Goal: Information Seeking & Learning: Learn about a topic

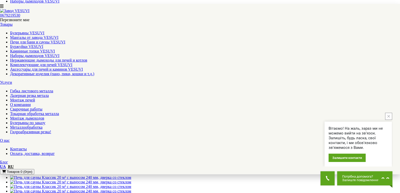
scroll to position [278, 0]
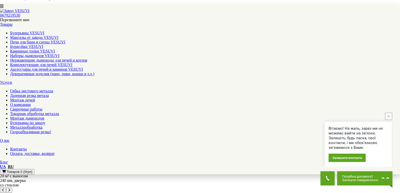
click at [388, 115] on button "close button" at bounding box center [388, 116] width 7 height 7
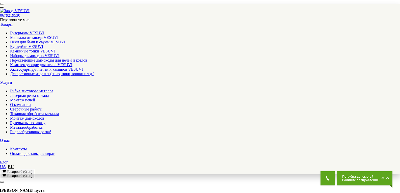
scroll to position [0, 0]
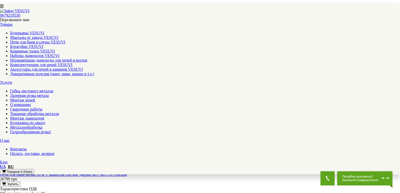
scroll to position [530, 0]
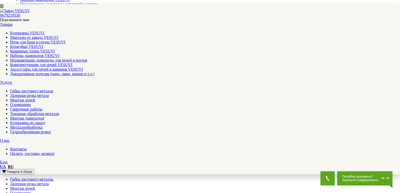
scroll to position [101, 0]
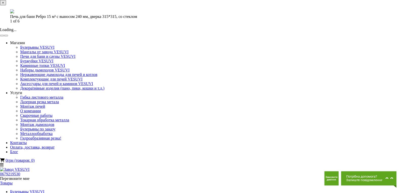
drag, startPoint x: 269, startPoint y: 53, endPoint x: 266, endPoint y: 40, distance: 12.5
click at [6, 5] on button "×" at bounding box center [3, 2] width 6 height 5
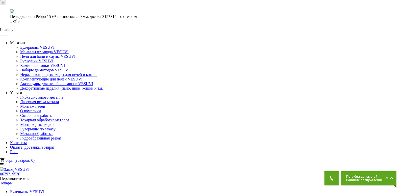
click at [6, 5] on button "×" at bounding box center [3, 2] width 6 height 5
